Goal: Transaction & Acquisition: Purchase product/service

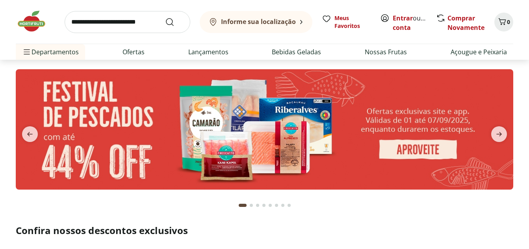
scroll to position [39, 0]
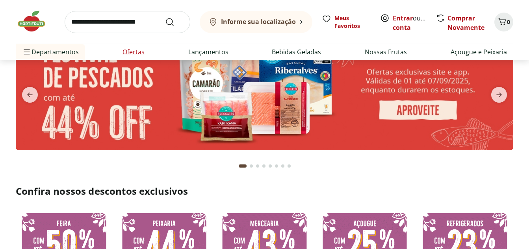
click at [137, 53] on link "Ofertas" at bounding box center [134, 51] width 22 height 9
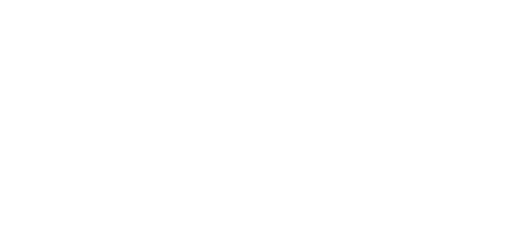
select select "**********"
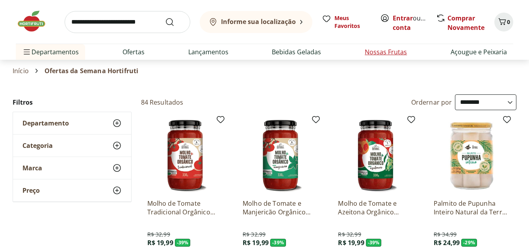
click at [379, 52] on link "Nossas Frutas" at bounding box center [386, 51] width 42 height 9
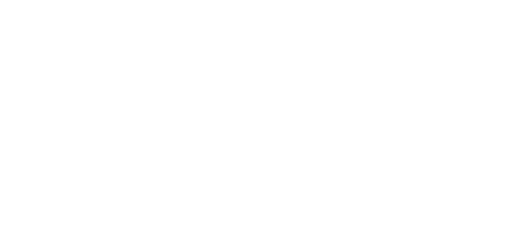
select select "**********"
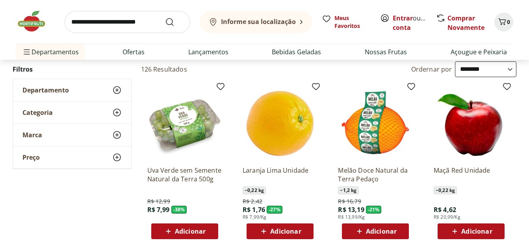
scroll to position [79, 0]
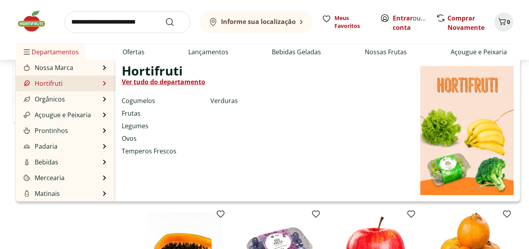
click at [58, 84] on link "Hortifruti" at bounding box center [42, 83] width 41 height 9
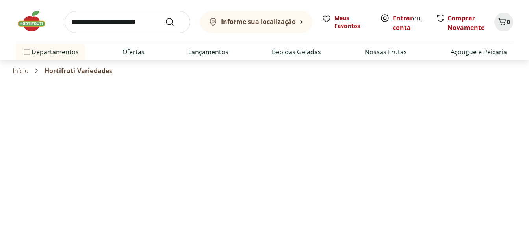
select select "**********"
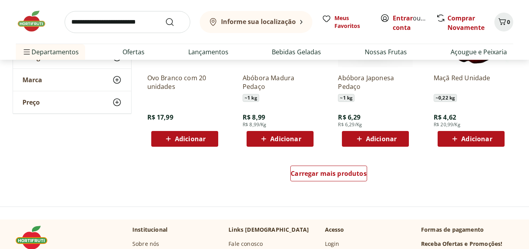
scroll to position [473, 0]
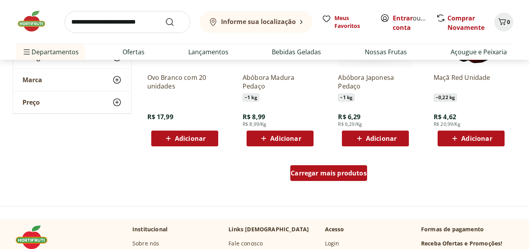
click at [321, 174] on span "Carregar mais produtos" at bounding box center [329, 173] width 76 height 6
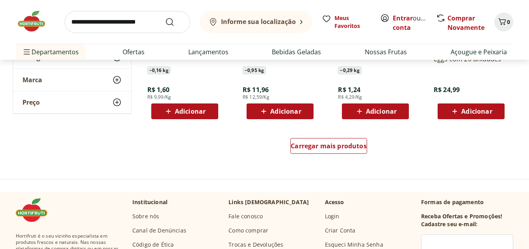
scroll to position [1024, 0]
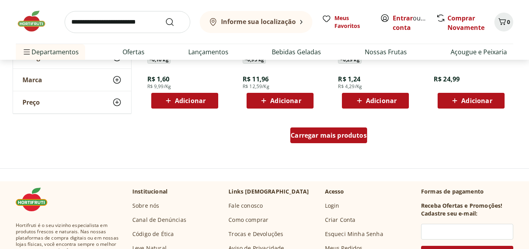
click at [352, 136] on span "Carregar mais produtos" at bounding box center [329, 135] width 76 height 6
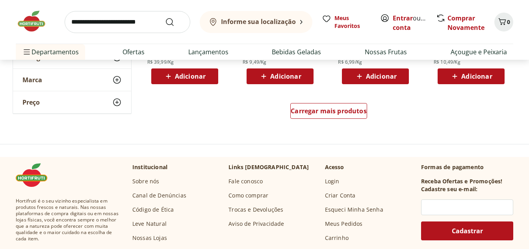
scroll to position [1576, 0]
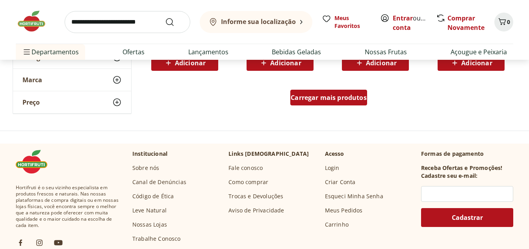
click at [333, 103] on div "Carregar mais produtos" at bounding box center [328, 98] width 77 height 16
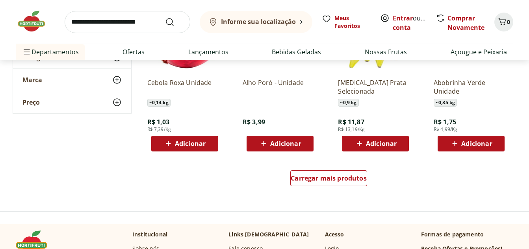
scroll to position [2009, 0]
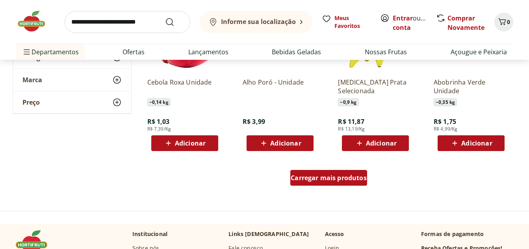
click at [336, 178] on span "Carregar mais produtos" at bounding box center [329, 178] width 76 height 6
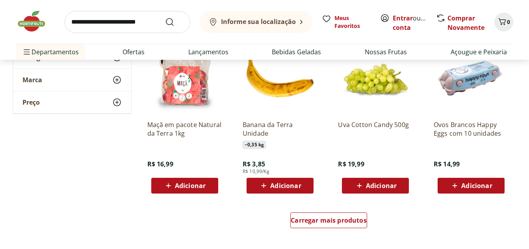
scroll to position [2600, 0]
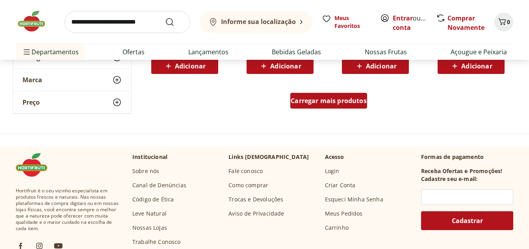
click at [353, 100] on span "Carregar mais produtos" at bounding box center [329, 101] width 76 height 6
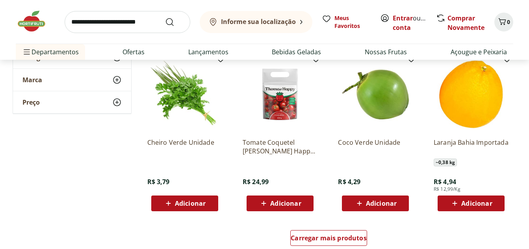
scroll to position [2994, 0]
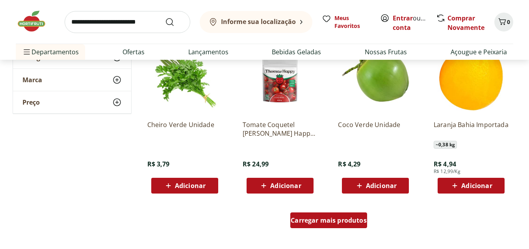
click at [351, 224] on span "Carregar mais produtos" at bounding box center [329, 220] width 76 height 6
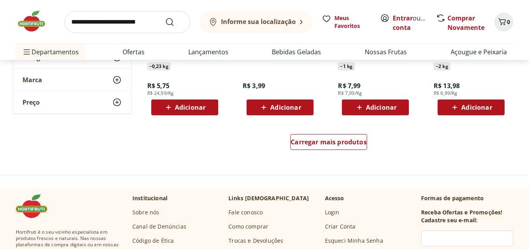
scroll to position [3546, 0]
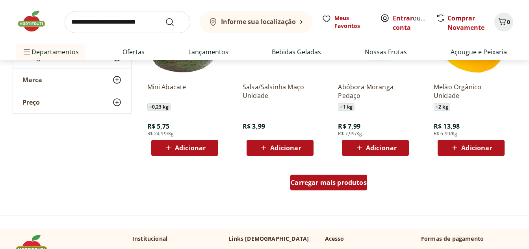
click at [344, 188] on div "Carregar mais produtos" at bounding box center [328, 183] width 77 height 16
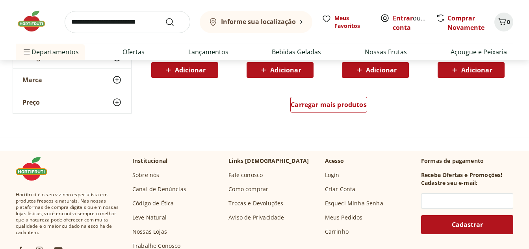
scroll to position [4137, 0]
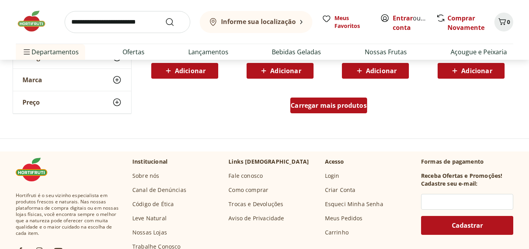
click at [329, 111] on div "Carregar mais produtos" at bounding box center [328, 106] width 77 height 16
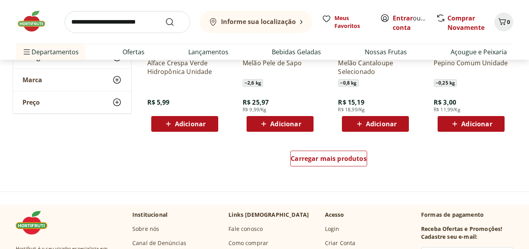
scroll to position [4649, 0]
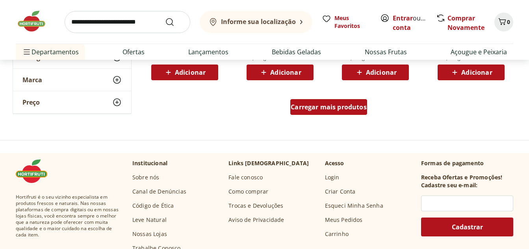
click at [321, 110] on span "Carregar mais produtos" at bounding box center [329, 107] width 76 height 6
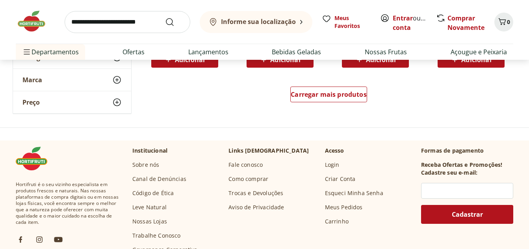
scroll to position [5161, 0]
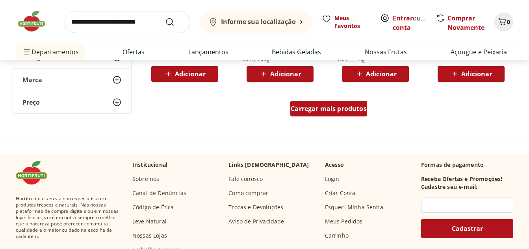
click at [322, 104] on div "Carregar mais produtos" at bounding box center [328, 109] width 77 height 16
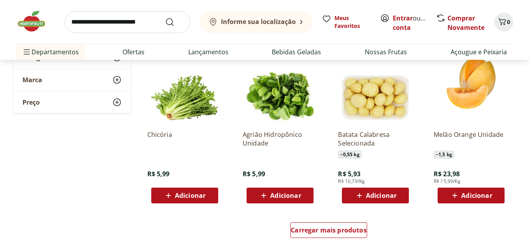
scroll to position [5594, 0]
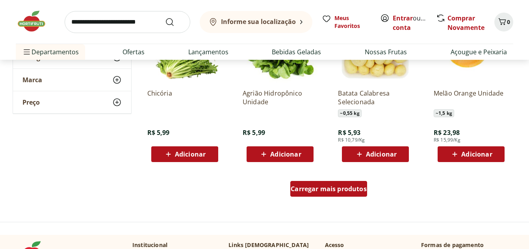
click at [329, 192] on span "Carregar mais produtos" at bounding box center [329, 189] width 76 height 6
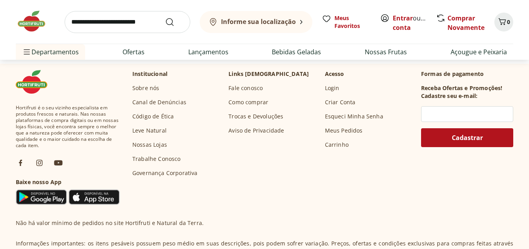
scroll to position [6303, 0]
